Goal: Task Accomplishment & Management: Use online tool/utility

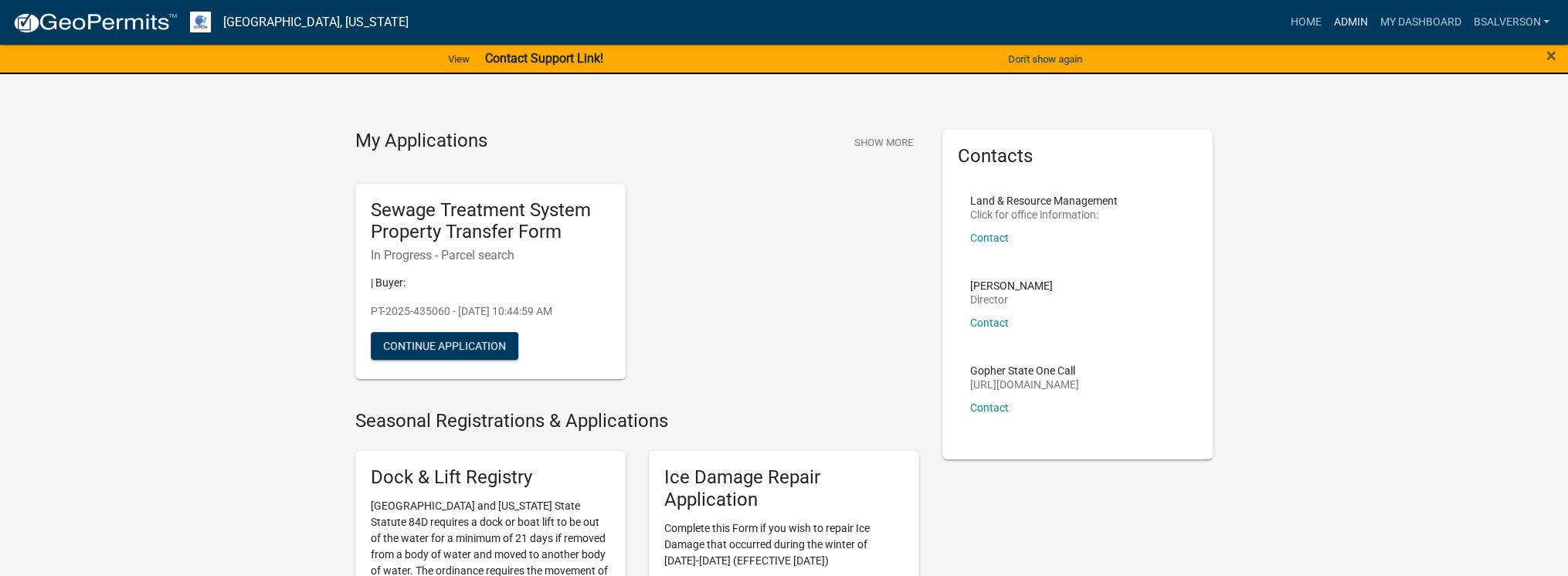
click at [1346, 19] on link "Admin" at bounding box center [1350, 22] width 47 height 29
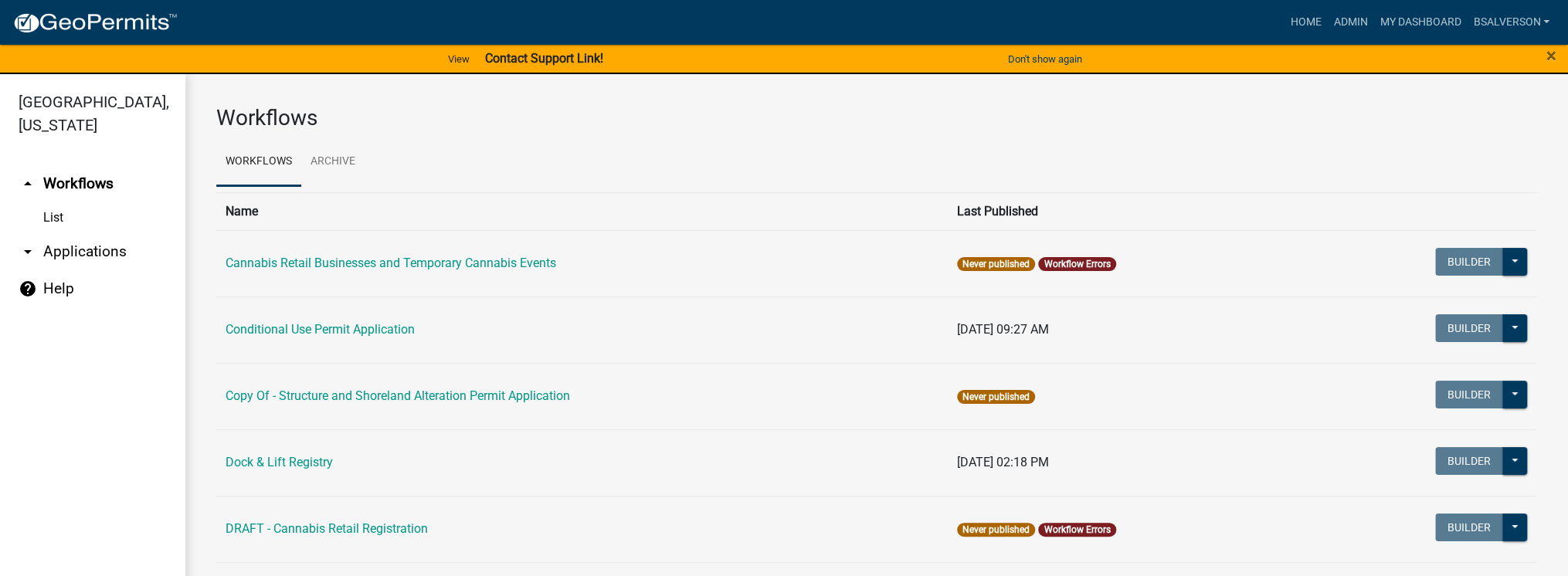
click at [111, 252] on link "arrow_drop_down Applications" at bounding box center [93, 251] width 185 height 37
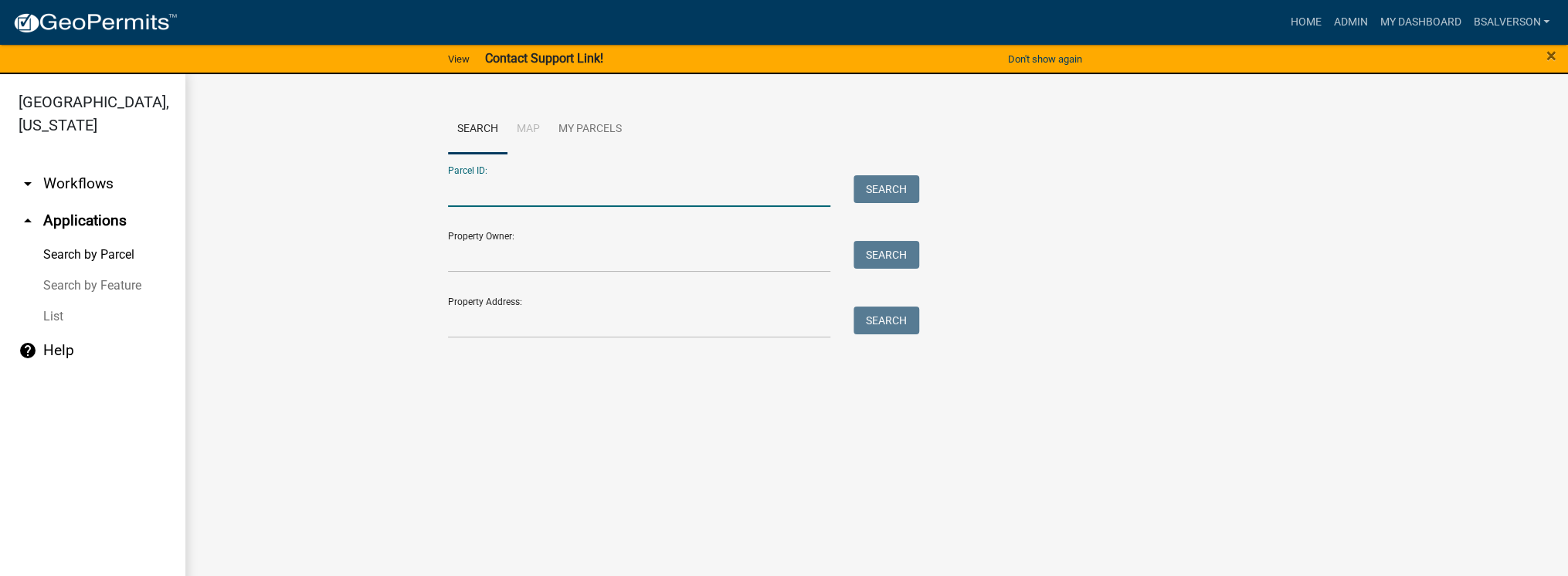
click at [491, 188] on input "Parcel ID:" at bounding box center [639, 191] width 382 height 32
paste input "51000270204000"
type input "51000270204000"
click at [883, 186] on button "Search" at bounding box center [886, 189] width 66 height 28
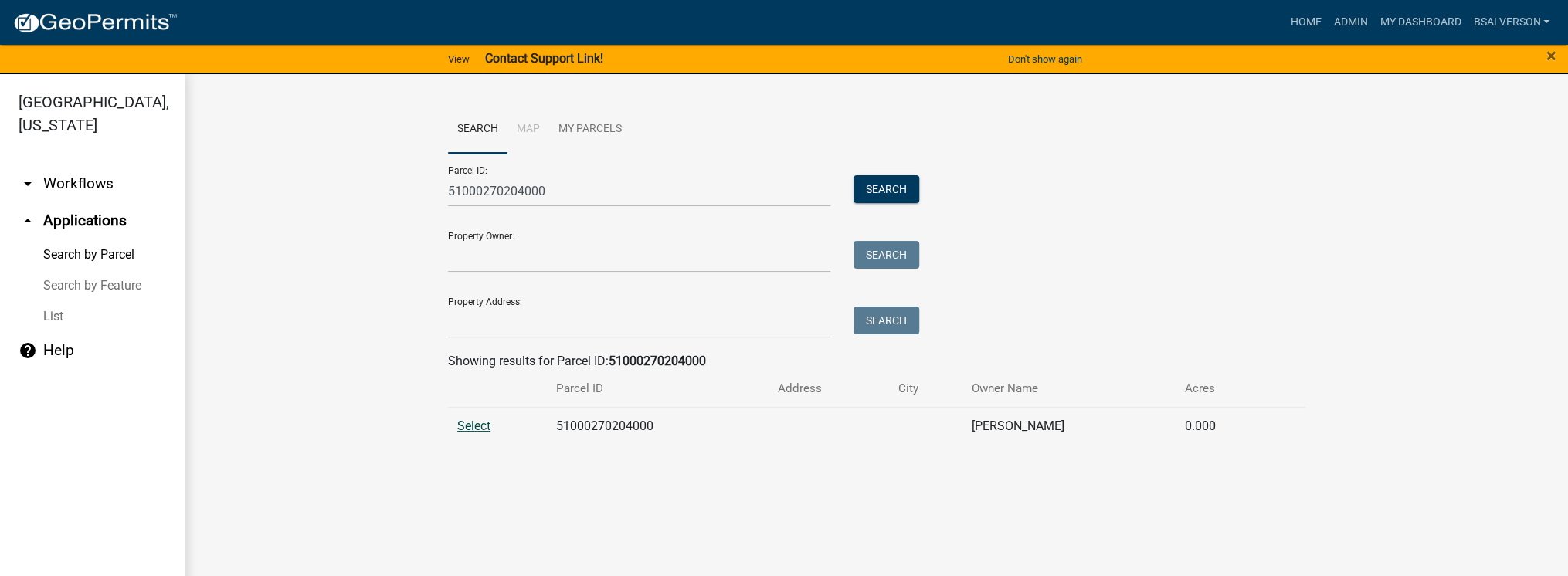
click at [477, 426] on span "Select" at bounding box center [474, 425] width 33 height 15
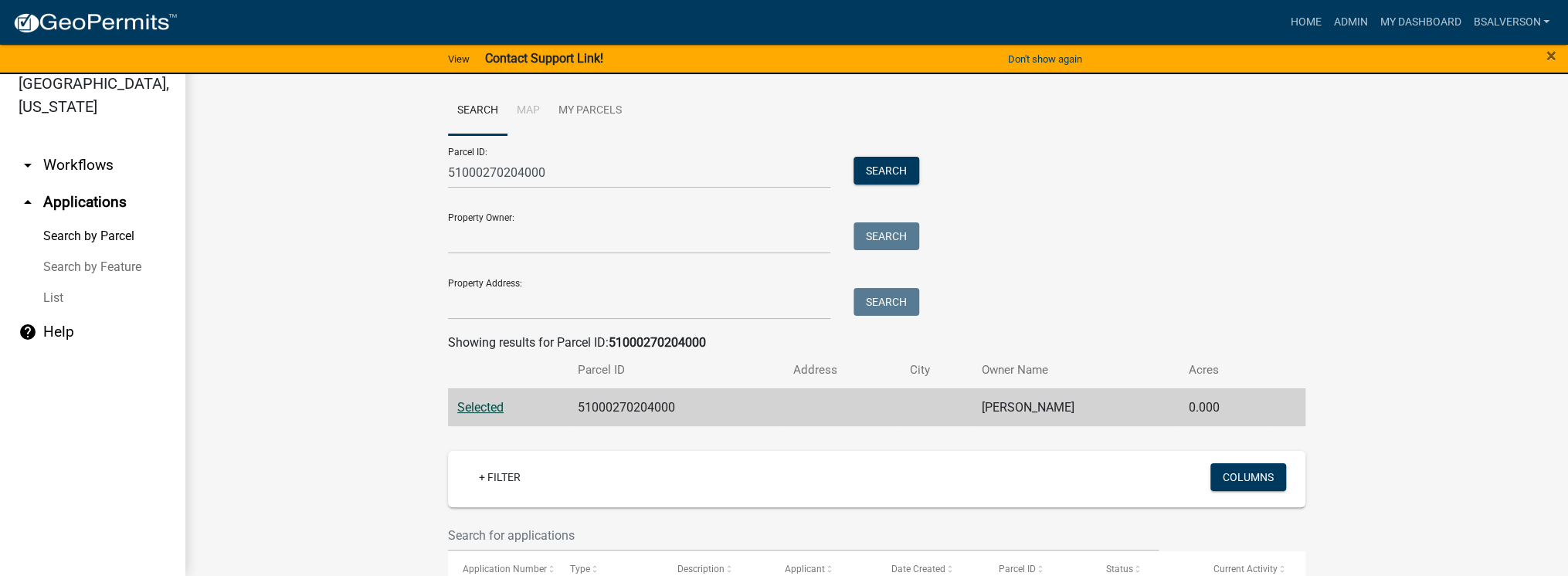
scroll to position [198, 0]
